Goal: Entertainment & Leisure: Consume media (video, audio)

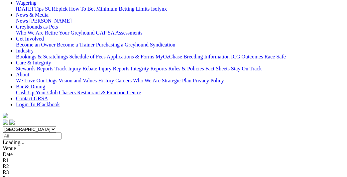
scroll to position [100, 0]
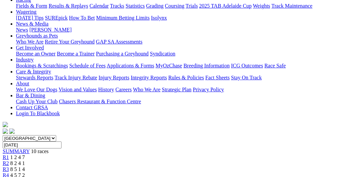
scroll to position [100, 0]
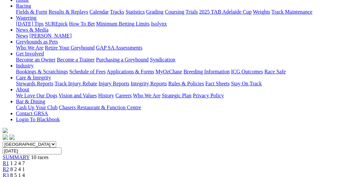
scroll to position [66, 0]
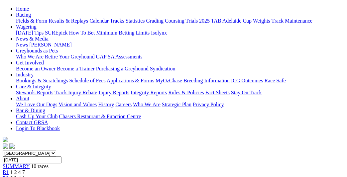
click at [9, 175] on span "R2" at bounding box center [6, 178] width 6 height 6
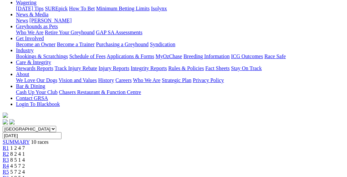
scroll to position [100, 0]
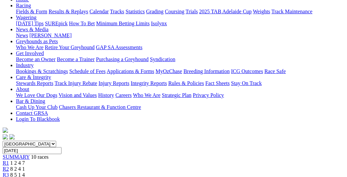
scroll to position [66, 0]
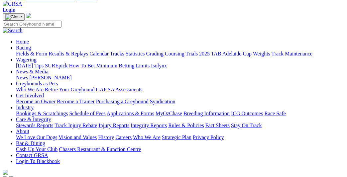
scroll to position [33, 0]
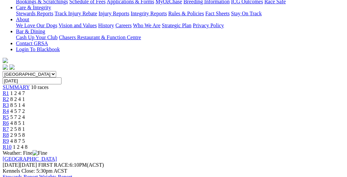
scroll to position [166, 0]
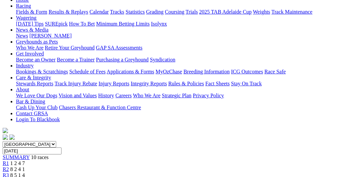
scroll to position [66, 0]
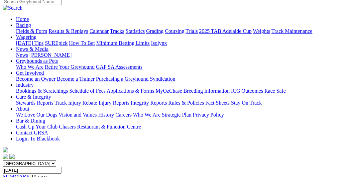
scroll to position [66, 0]
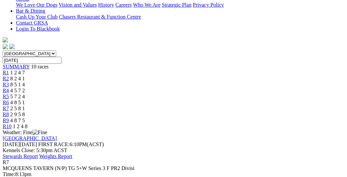
scroll to position [133, 0]
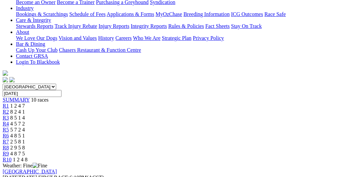
drag, startPoint x: 63, startPoint y: 122, endPoint x: 42, endPoint y: 90, distance: 38.6
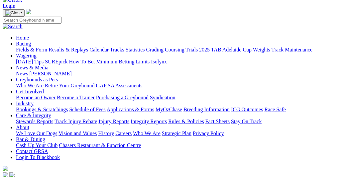
scroll to position [33, 0]
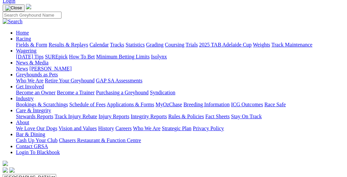
scroll to position [33, 0]
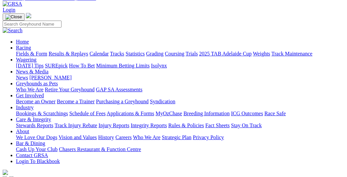
scroll to position [33, 0]
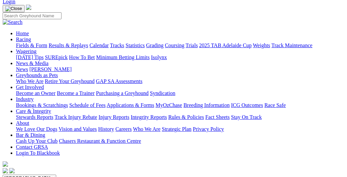
scroll to position [33, 0]
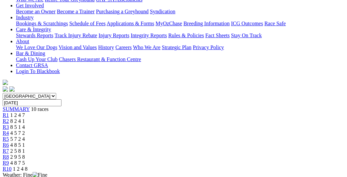
scroll to position [133, 0]
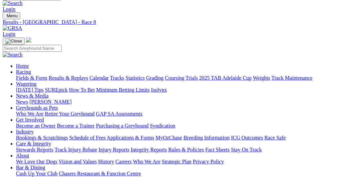
scroll to position [0, 0]
